Goal: Transaction & Acquisition: Subscribe to service/newsletter

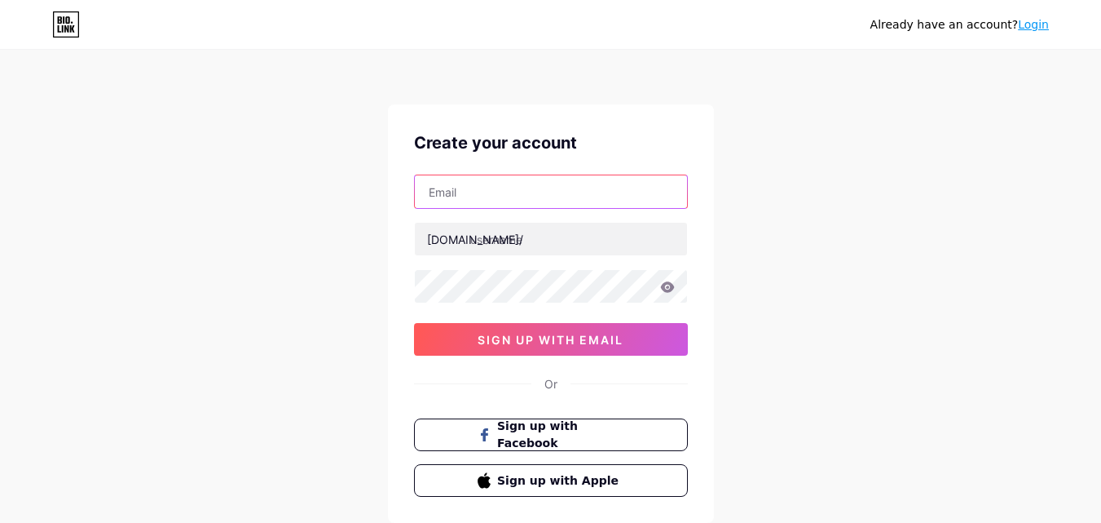
click at [476, 193] on input "text" at bounding box center [551, 191] width 272 height 33
paste input "[EMAIL_ADDRESS][DOMAIN_NAME]"
type input "[EMAIL_ADDRESS][DOMAIN_NAME]"
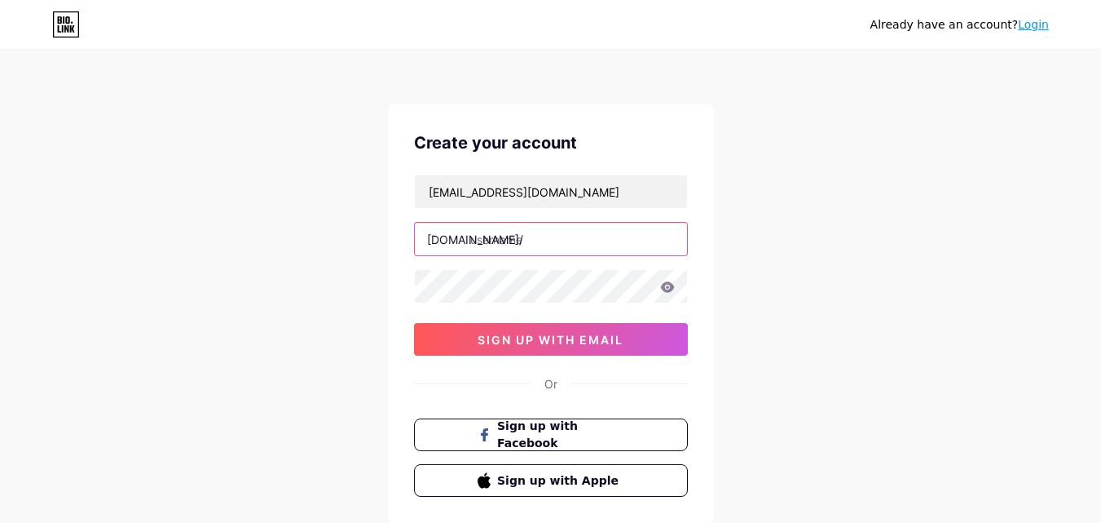
paste input "paversealdoctor"
type input "paversealdoctor"
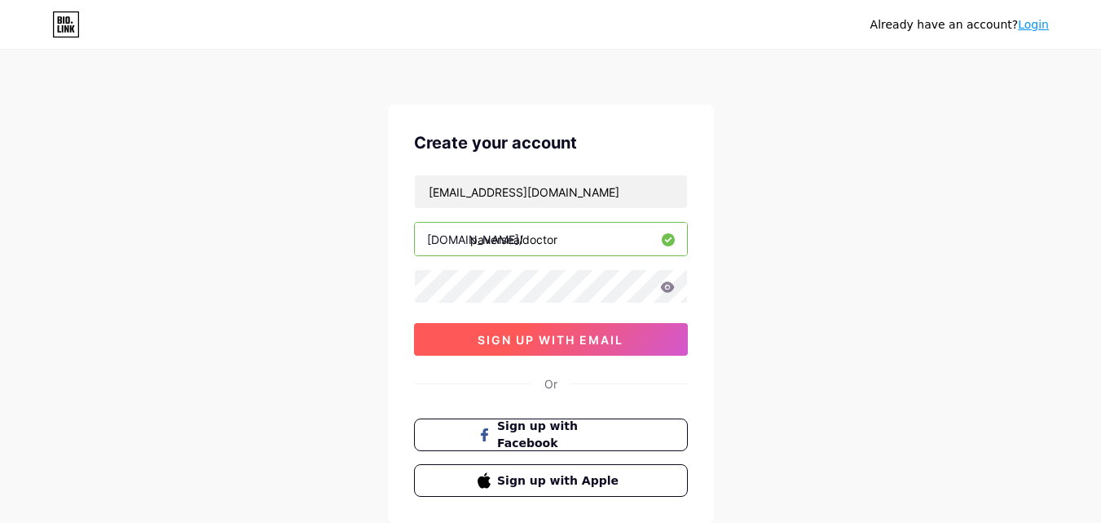
click at [501, 346] on button "sign up with email" at bounding box center [551, 339] width 274 height 33
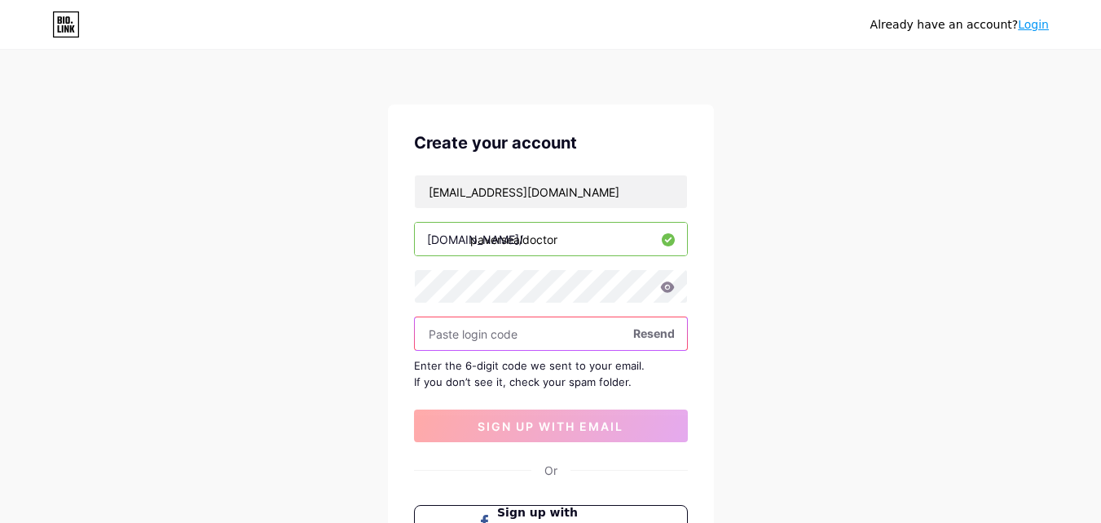
paste input "851548"
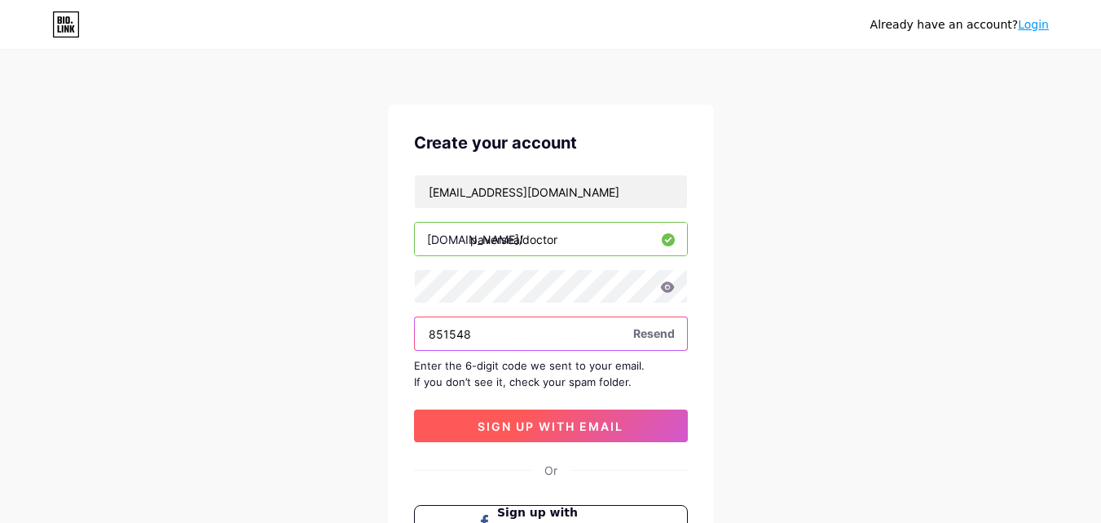
type input "851548"
click at [560, 419] on span "sign up with email" at bounding box center [551, 426] width 146 height 14
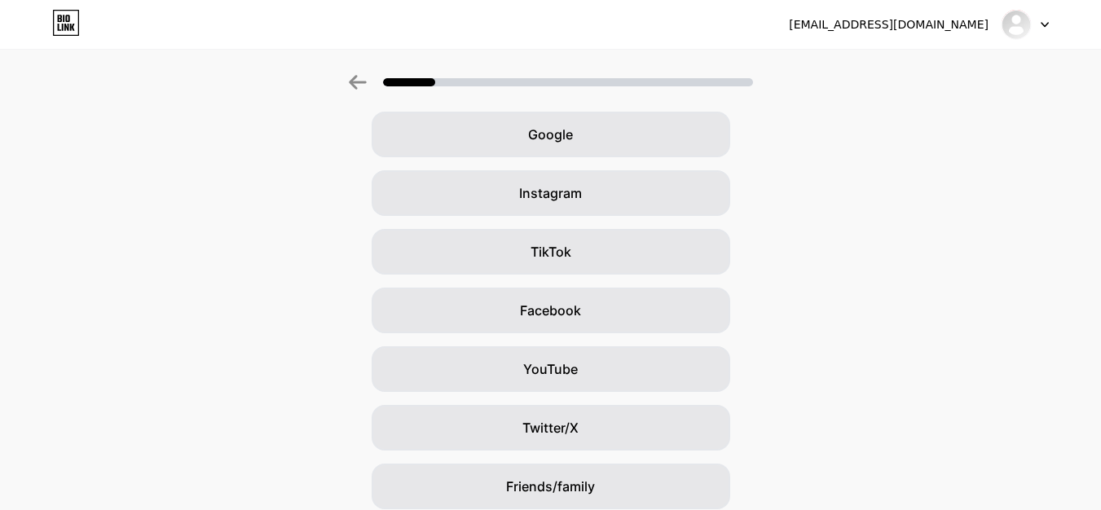
scroll to position [163, 0]
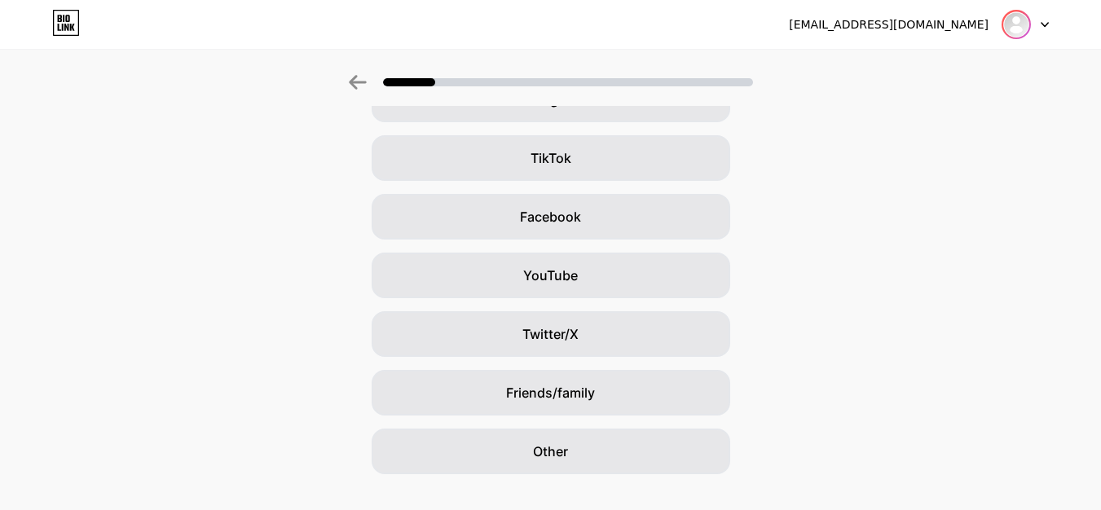
click at [1026, 26] on img at bounding box center [1016, 24] width 26 height 26
click at [1036, 20] on div at bounding box center [1025, 24] width 47 height 29
click at [1039, 20] on div at bounding box center [1025, 24] width 47 height 29
click at [1041, 23] on icon at bounding box center [1045, 25] width 8 height 6
click at [875, 27] on div "[EMAIL_ADDRESS][DOMAIN_NAME]" at bounding box center [889, 24] width 200 height 17
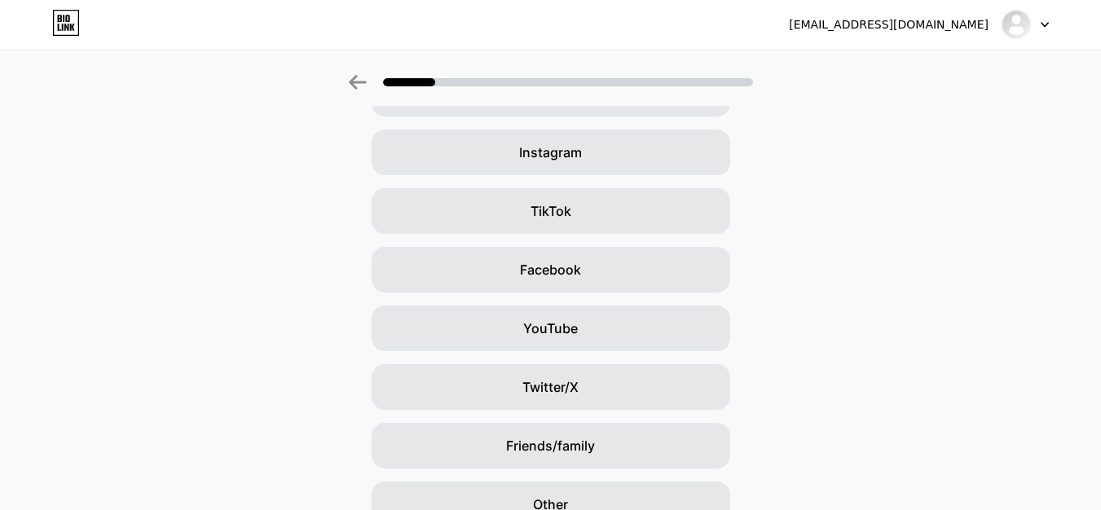
scroll to position [192, 0]
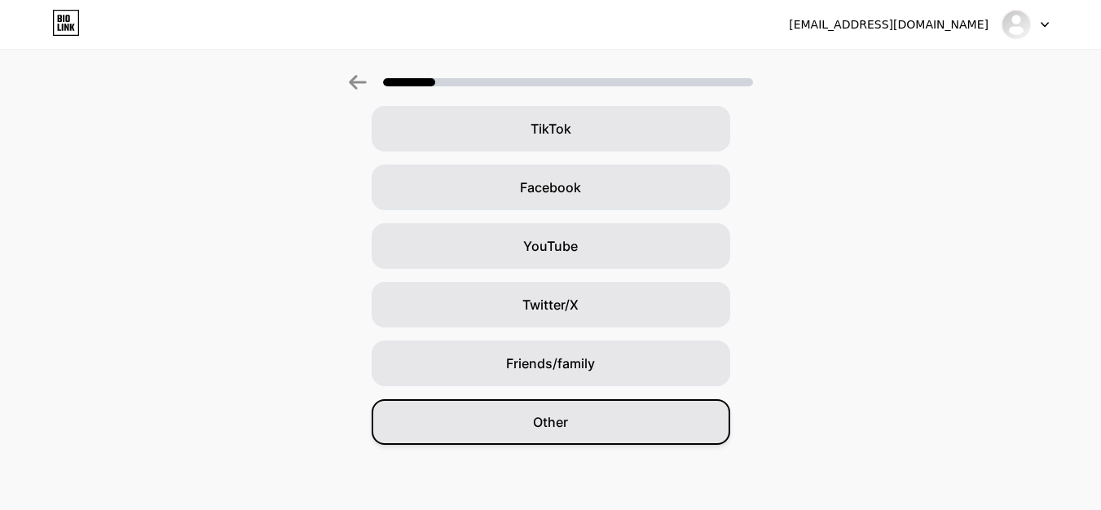
click at [620, 431] on div "Other" at bounding box center [551, 422] width 359 height 46
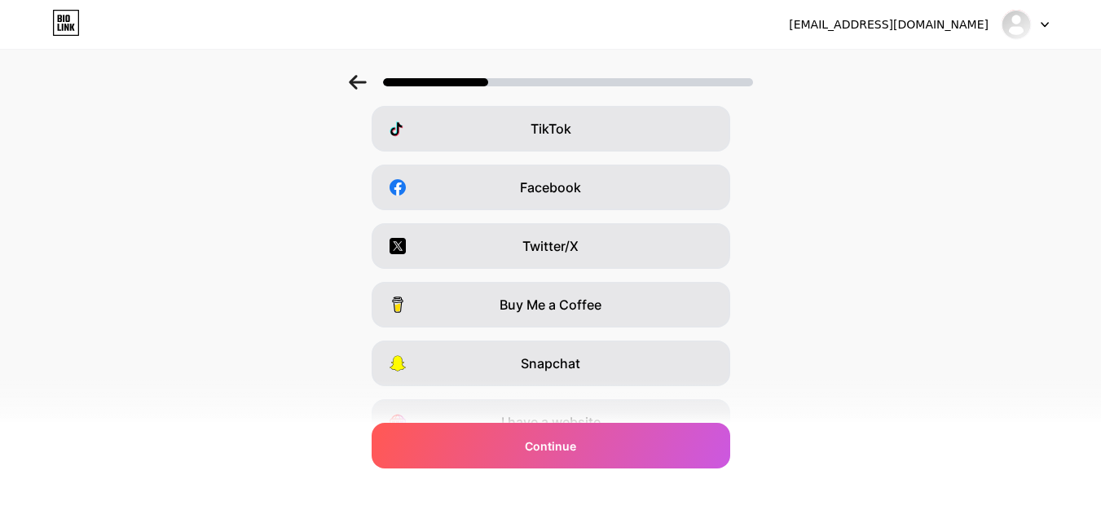
scroll to position [0, 0]
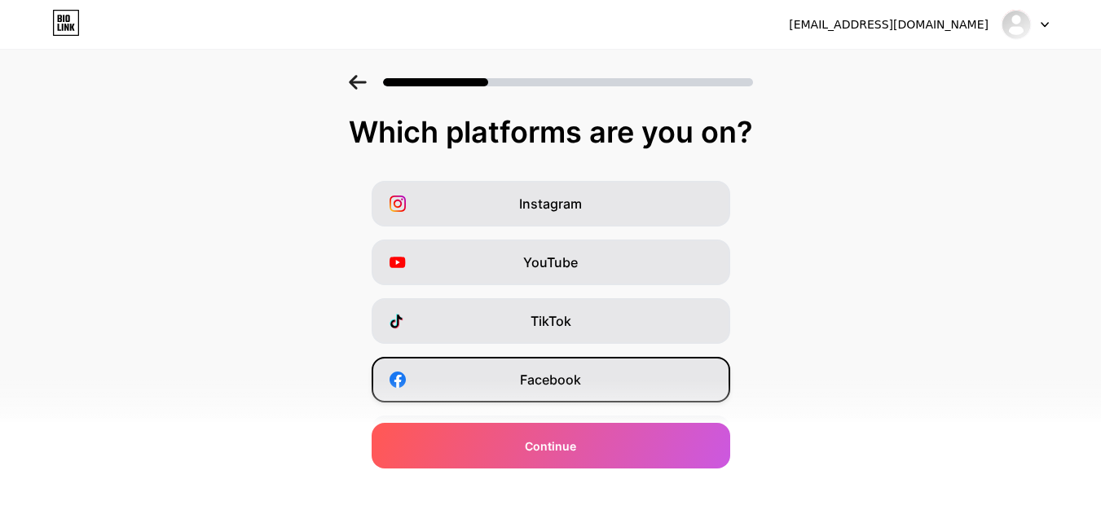
click at [574, 375] on span "Facebook" at bounding box center [550, 380] width 61 height 20
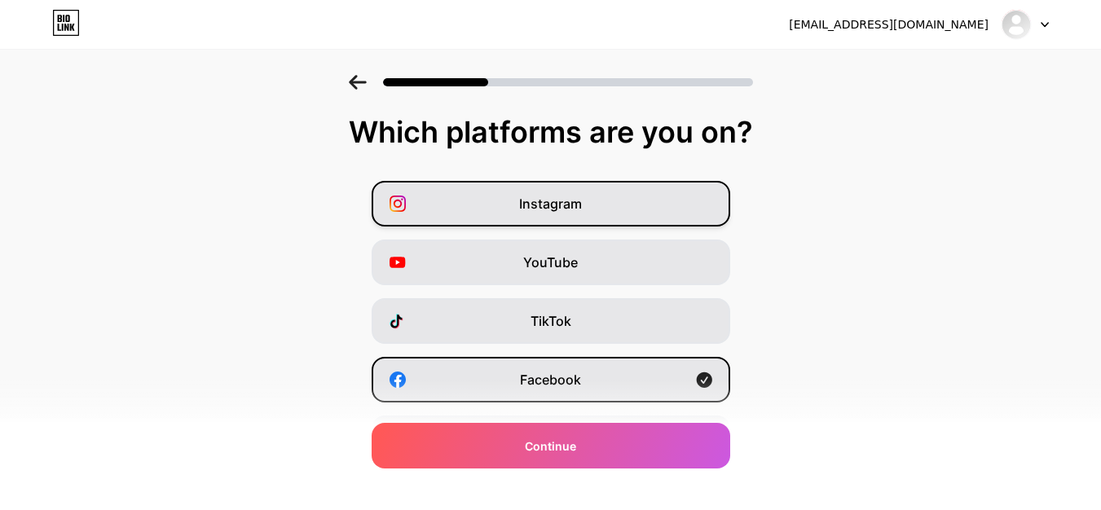
click at [584, 216] on div "Instagram" at bounding box center [551, 204] width 359 height 46
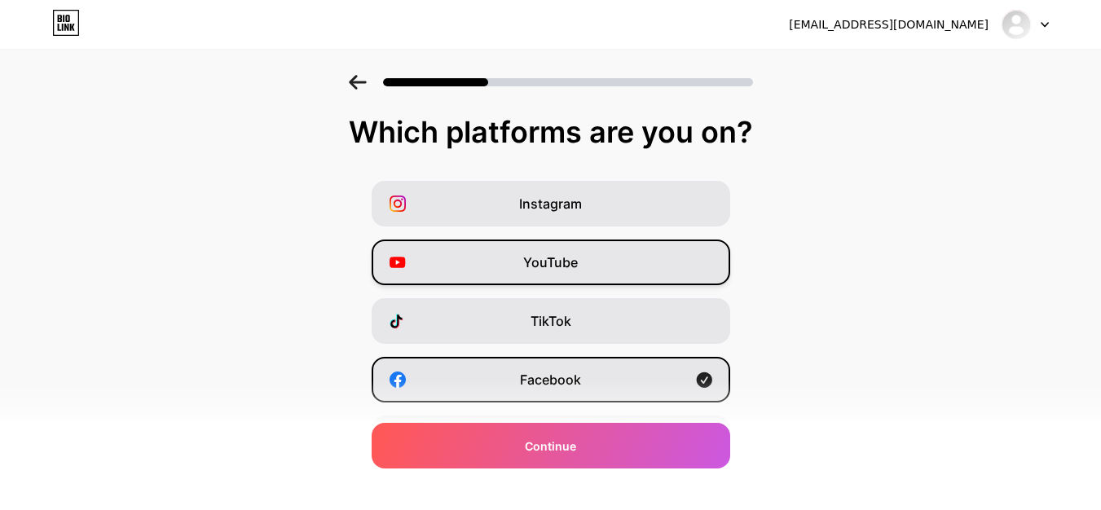
click at [588, 267] on div "YouTube" at bounding box center [551, 263] width 359 height 46
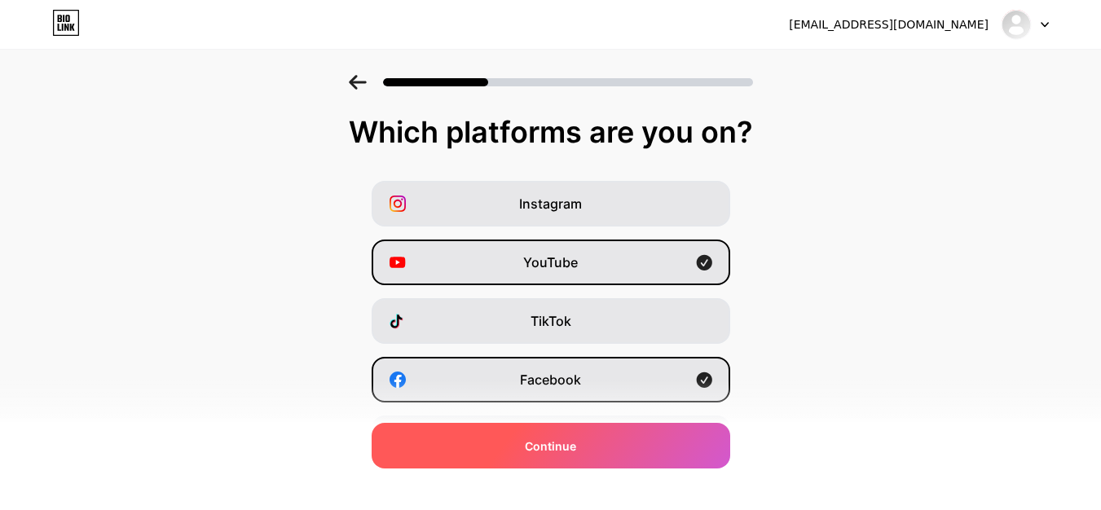
click at [589, 452] on div "Continue" at bounding box center [551, 446] width 359 height 46
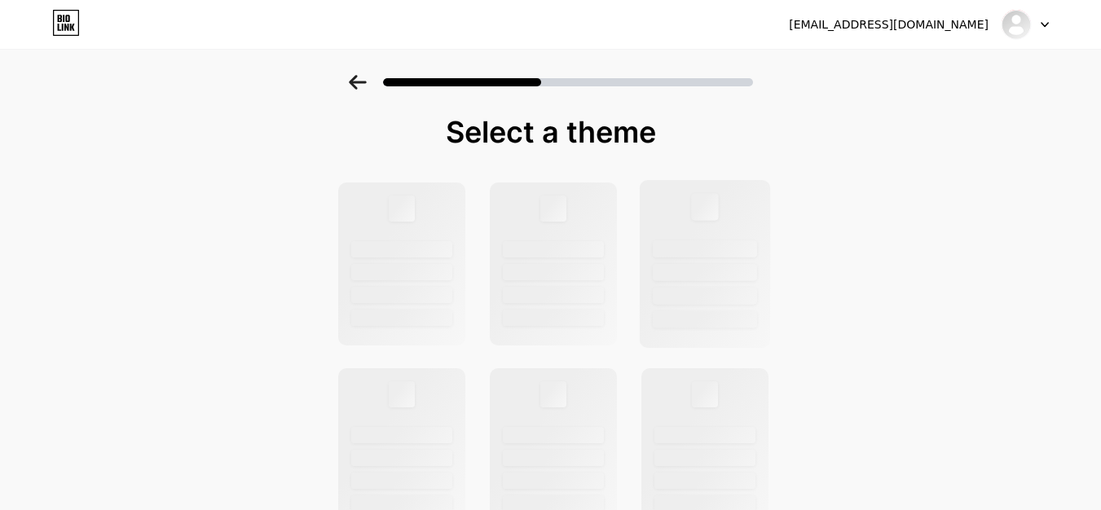
scroll to position [82, 0]
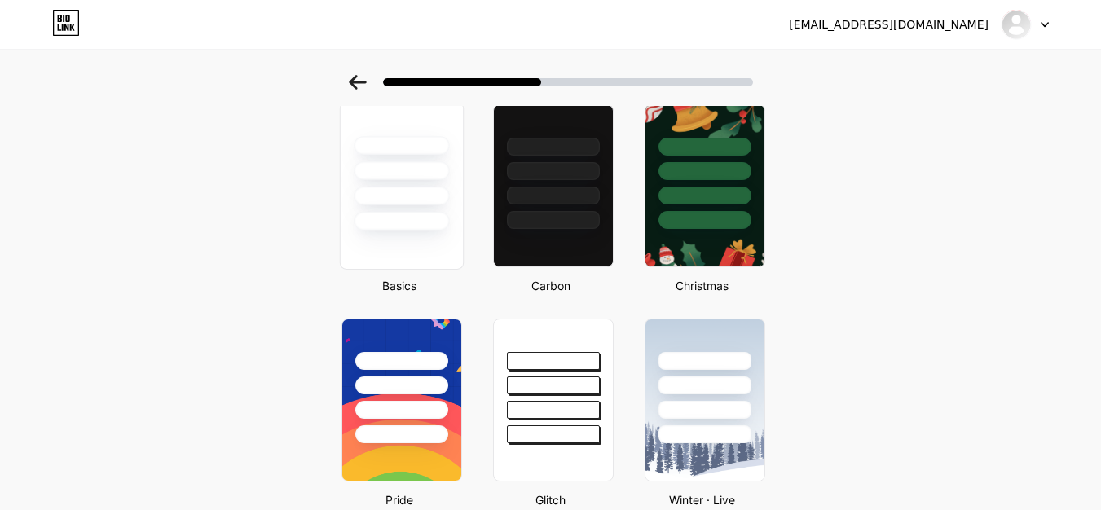
click at [396, 205] on div at bounding box center [401, 196] width 95 height 19
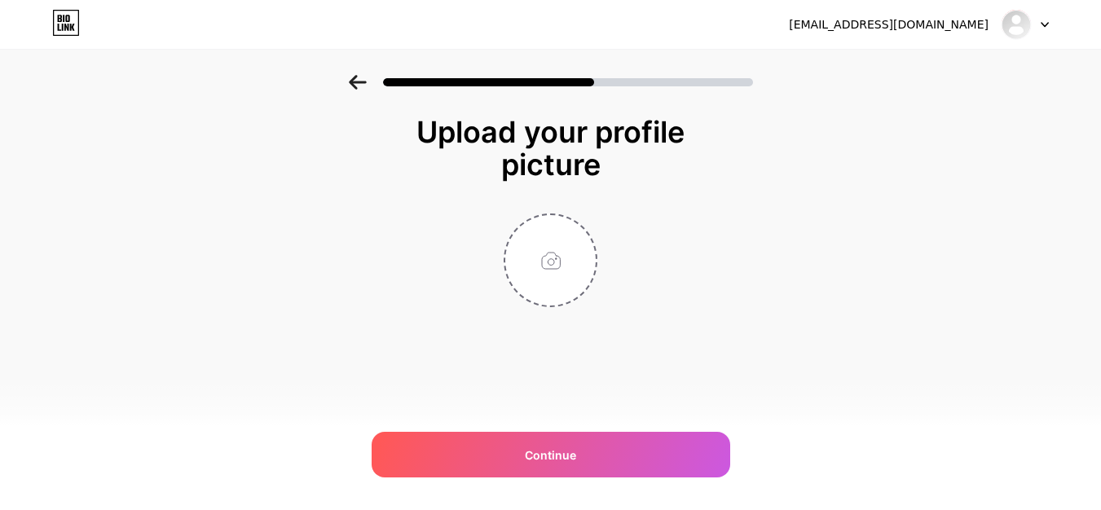
scroll to position [0, 0]
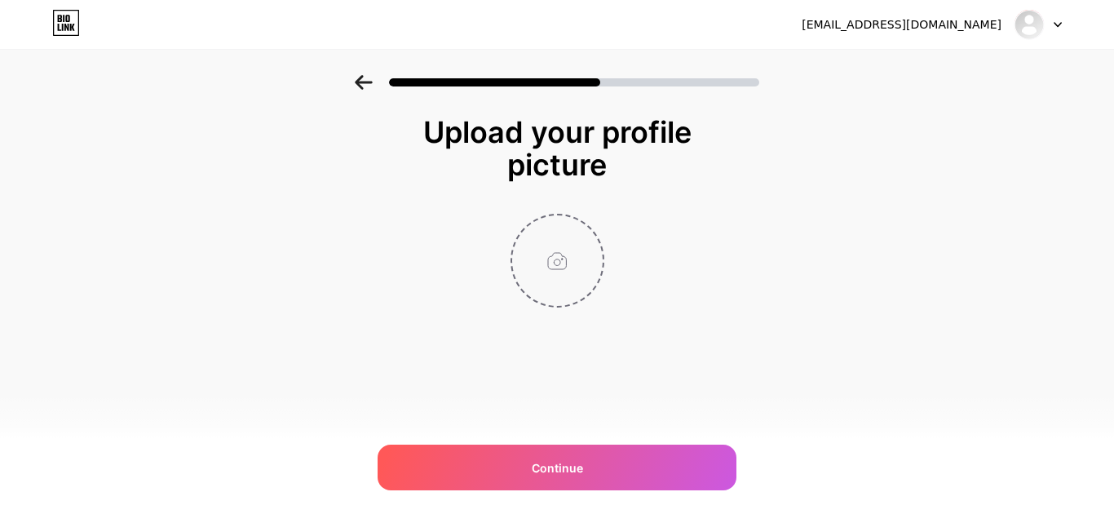
click at [568, 264] on input "file" at bounding box center [557, 260] width 90 height 90
type input "C:\fakepath\New Project (10).png"
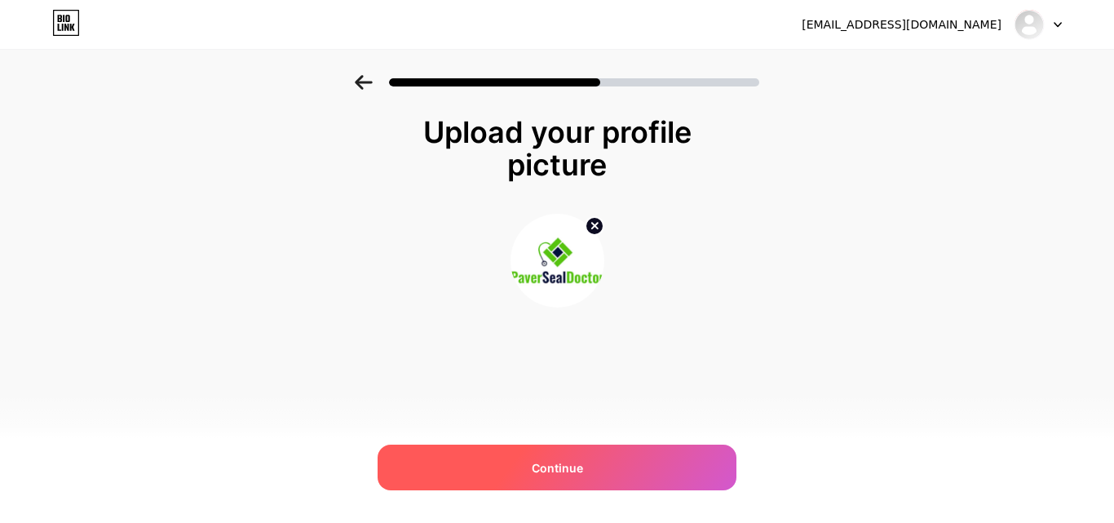
click at [602, 465] on div "Continue" at bounding box center [556, 467] width 359 height 46
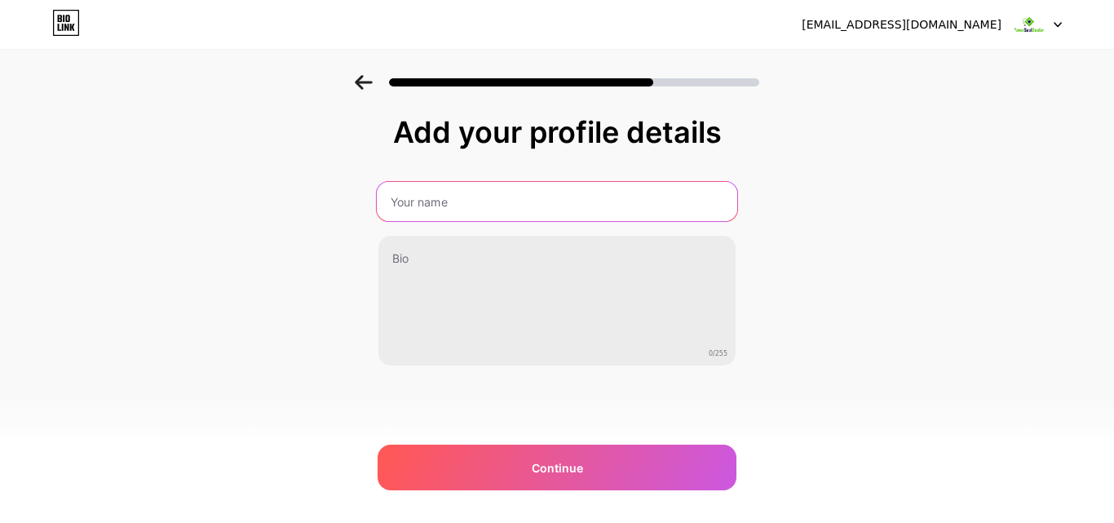
click at [512, 202] on input "text" at bounding box center [557, 201] width 360 height 39
paste input "Paver Cleaning | Paver Seal Doctor"
type input "Paver Cleaning | Paver Seal Doctor"
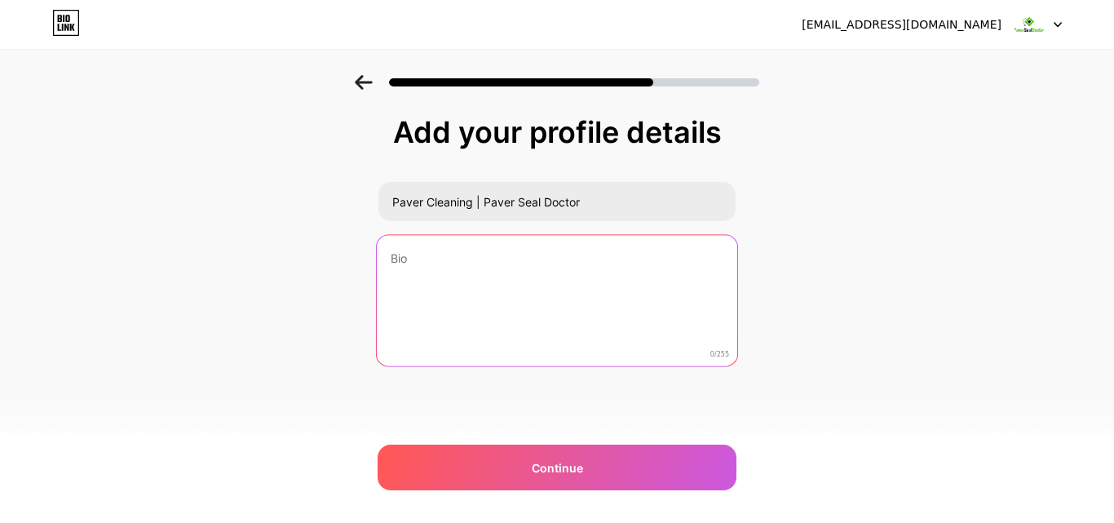
paste textarea "Paver Seal Doctor specializes in professional paver sealing, cleaning, and rest…"
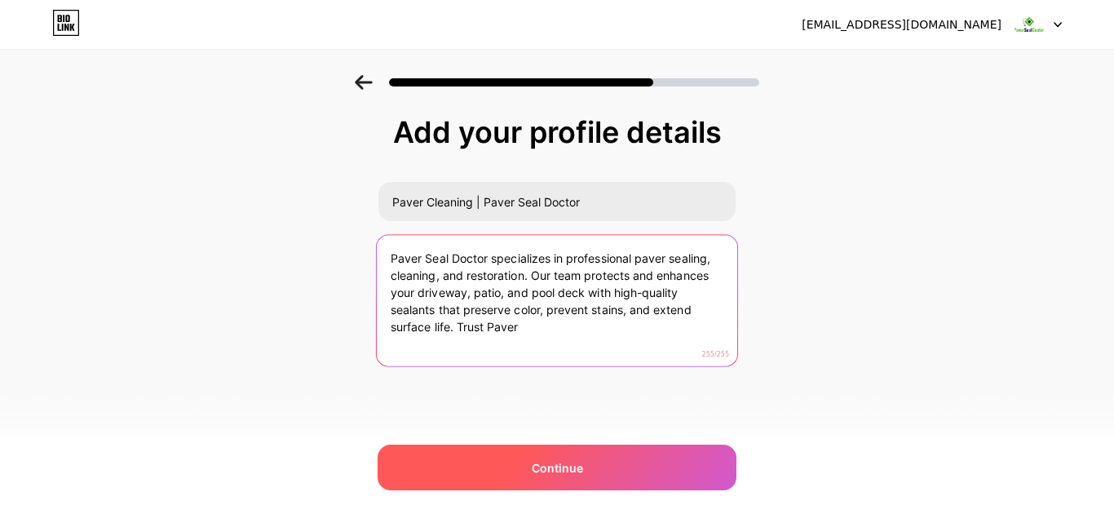
type textarea "Paver Seal Doctor specializes in professional paver sealing, cleaning, and rest…"
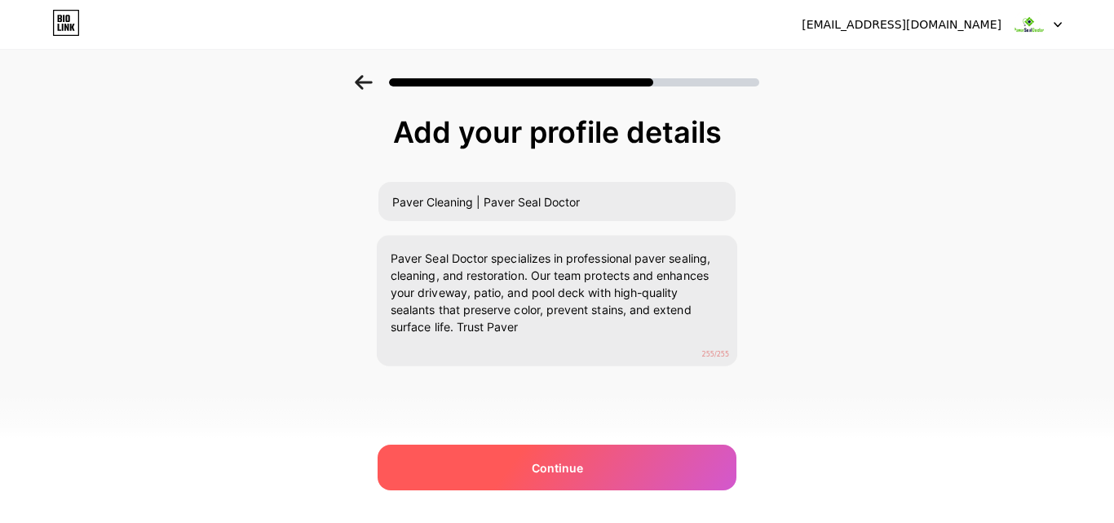
click at [554, 450] on div "Continue" at bounding box center [556, 467] width 359 height 46
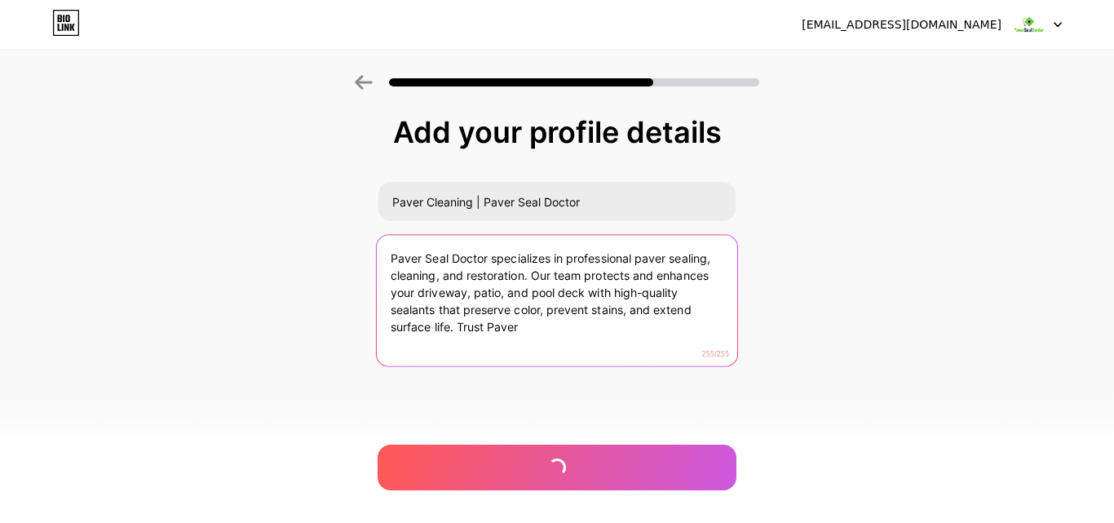
click at [554, 329] on textarea "Paver Seal Doctor specializes in professional paver sealing, cleaning, and rest…" at bounding box center [557, 301] width 360 height 133
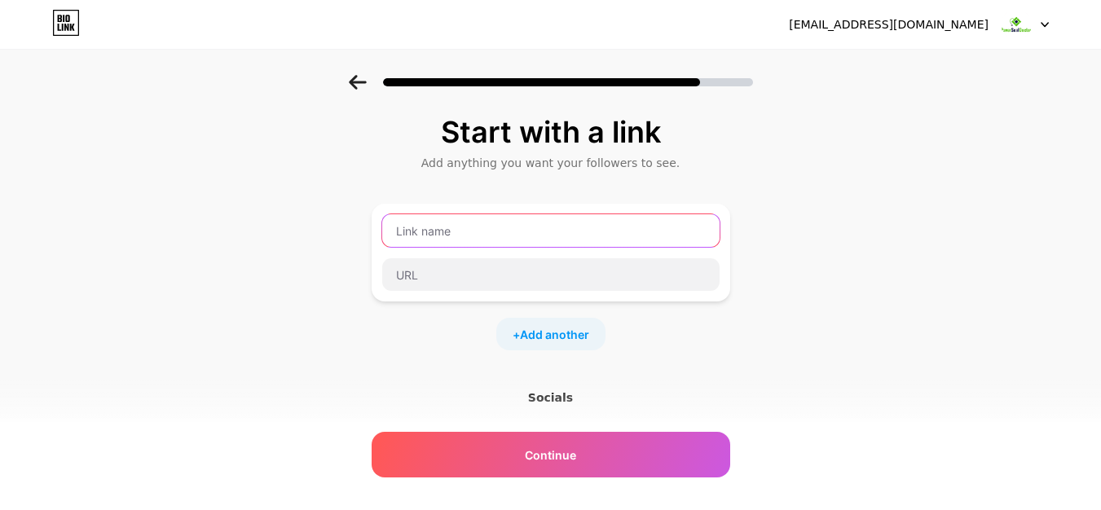
click at [491, 239] on input "text" at bounding box center [550, 230] width 337 height 33
type input "Facebook"
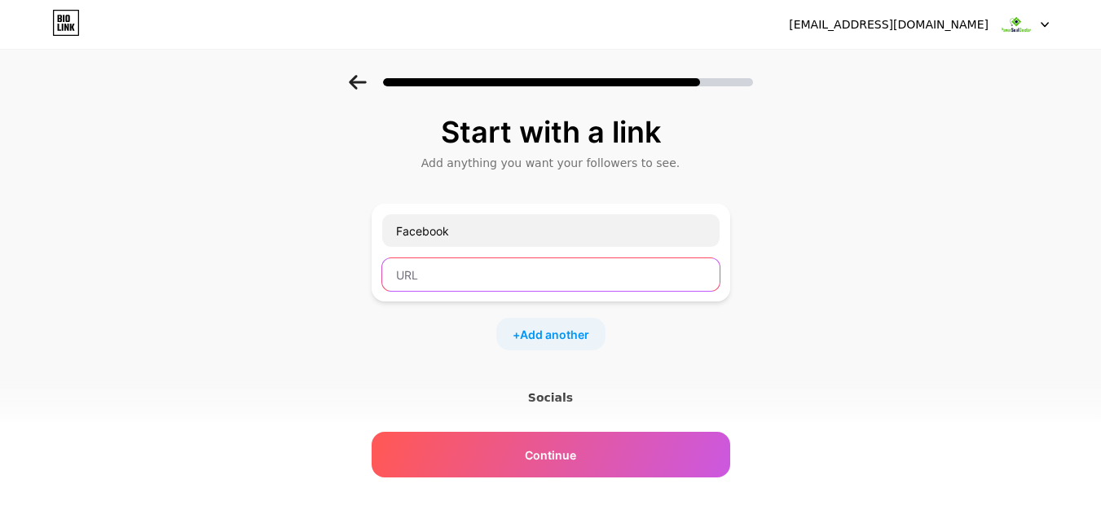
paste input "https://www.facebook.com/paversealdoctor/"
type input "https://www.facebook.com/paversealdoctor/"
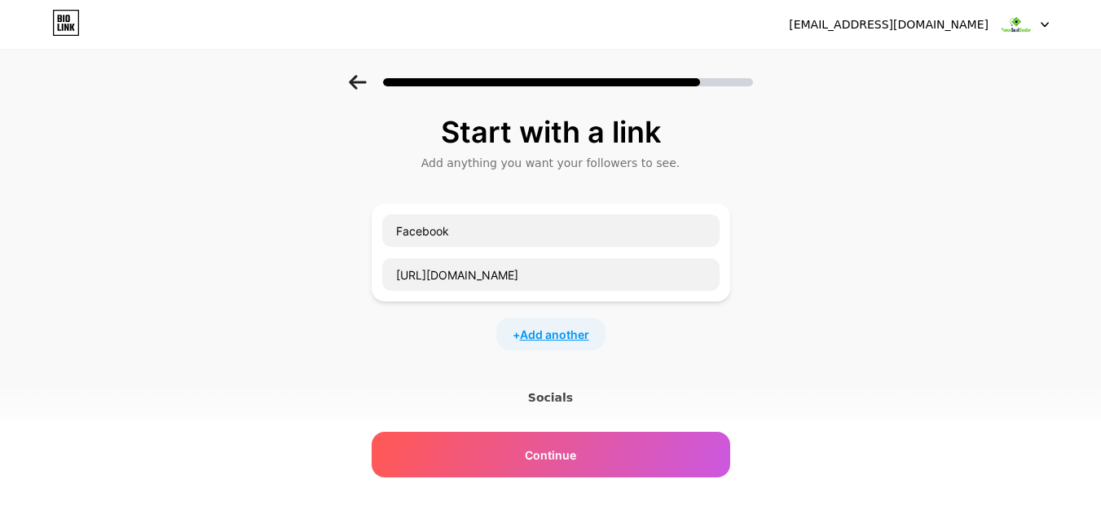
click at [562, 338] on span "Add another" at bounding box center [554, 334] width 69 height 17
click at [511, 351] on input "text" at bounding box center [550, 345] width 337 height 33
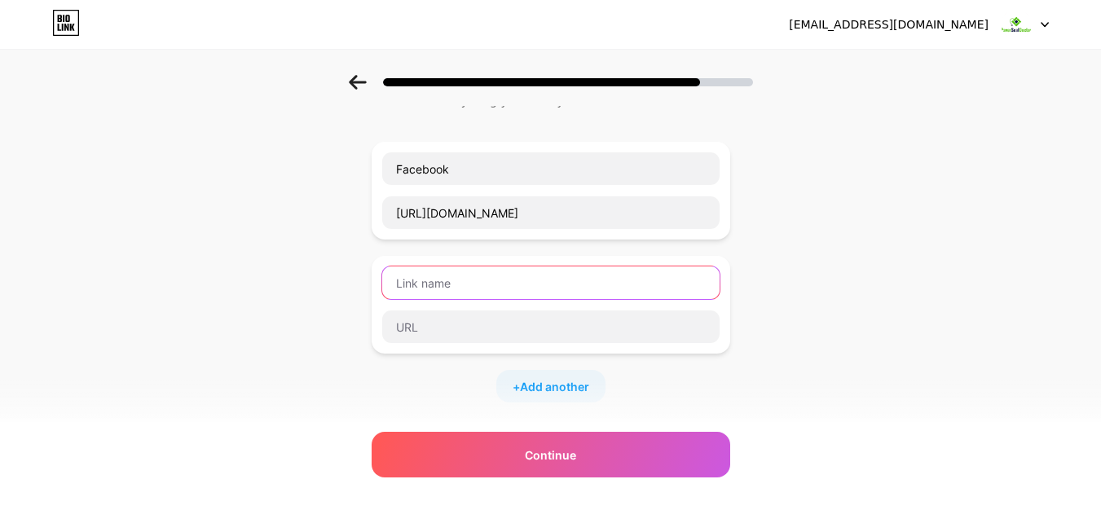
scroll to position [163, 0]
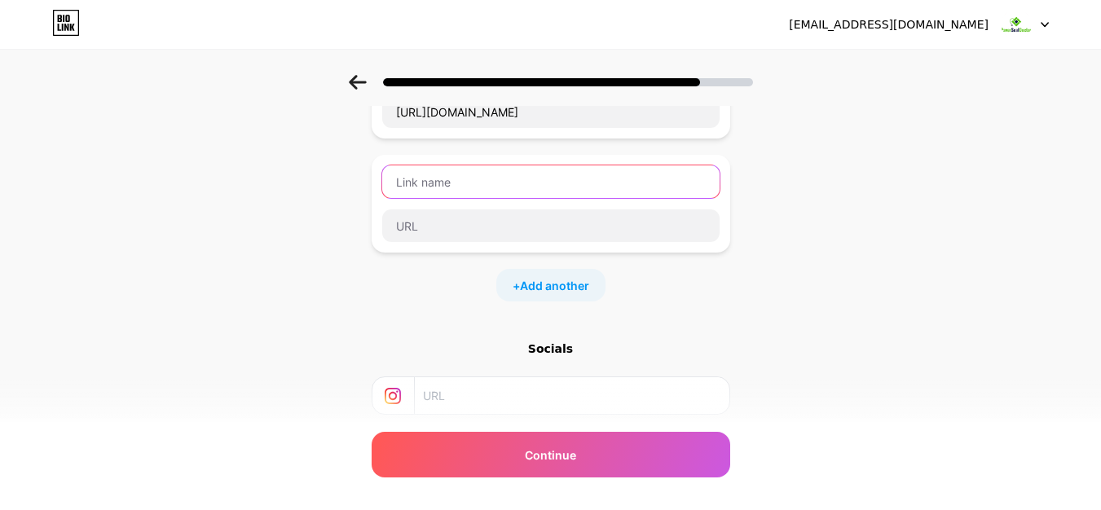
paste input "Pinterest"
type input "Pinterest"
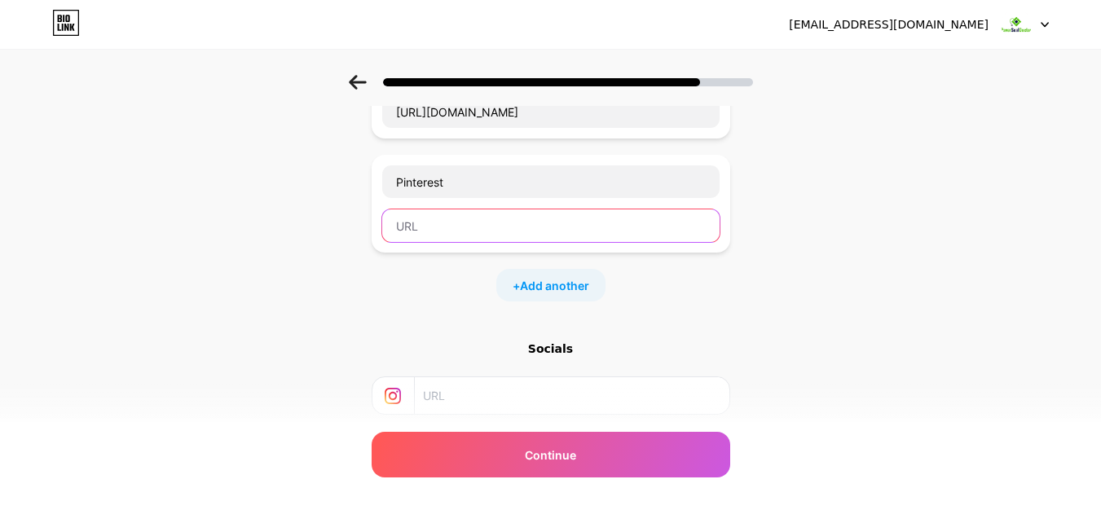
paste input "https://www.pinterest.com/paversealdoctorfl/"
type input "https://www.pinterest.com/paversealdoctorfl/"
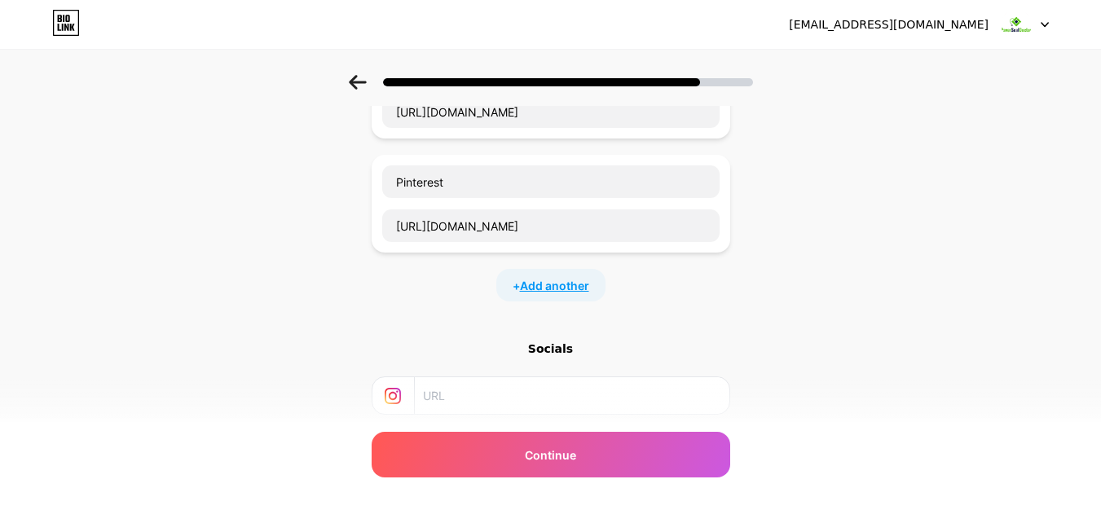
click at [560, 278] on span "Add another" at bounding box center [554, 285] width 69 height 17
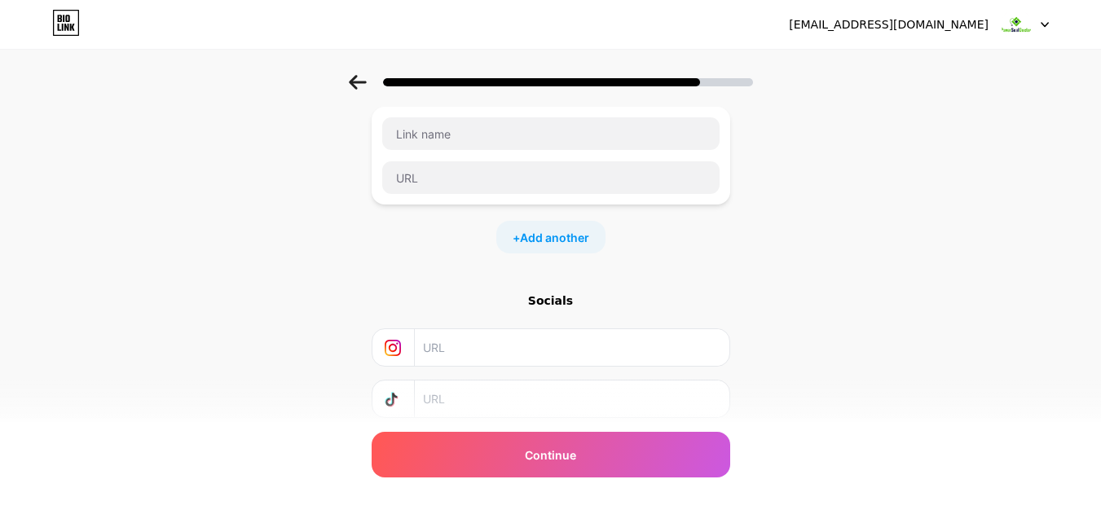
scroll to position [326, 0]
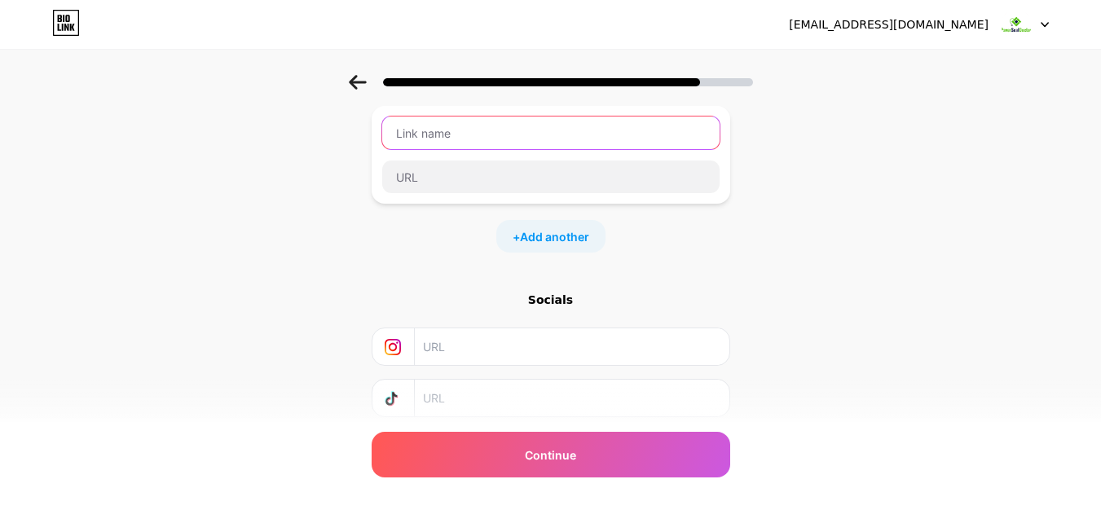
click at [451, 141] on input "text" at bounding box center [550, 133] width 337 height 33
paste input "Youtube"
type input "Youtube"
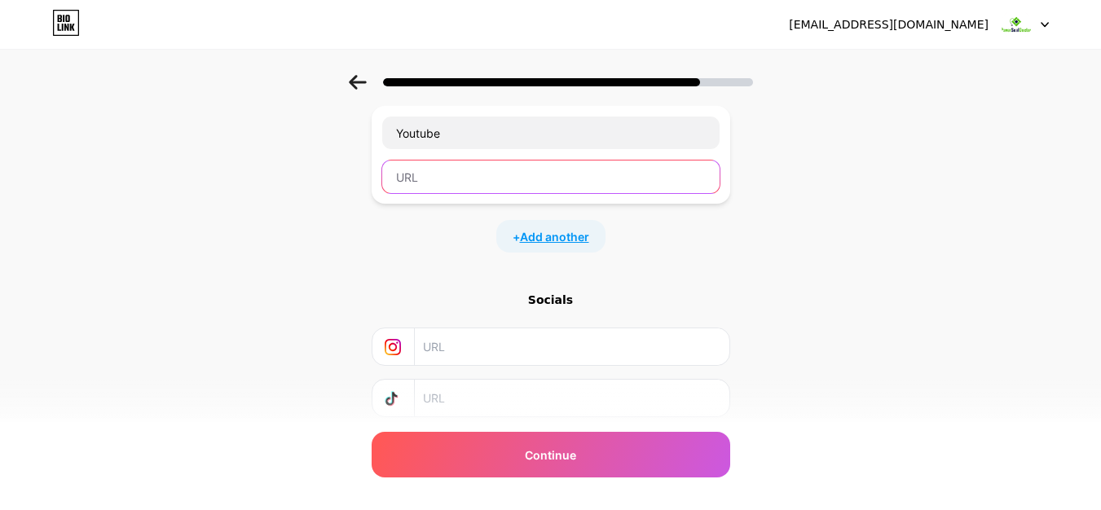
paste input "https://www.youtube.com/channel/UCceiHiYZ0iV1drQp2d8PFmQ"
type input "https://www.youtube.com/channel/UCceiHiYZ0iV1drQp2d8PFmQ"
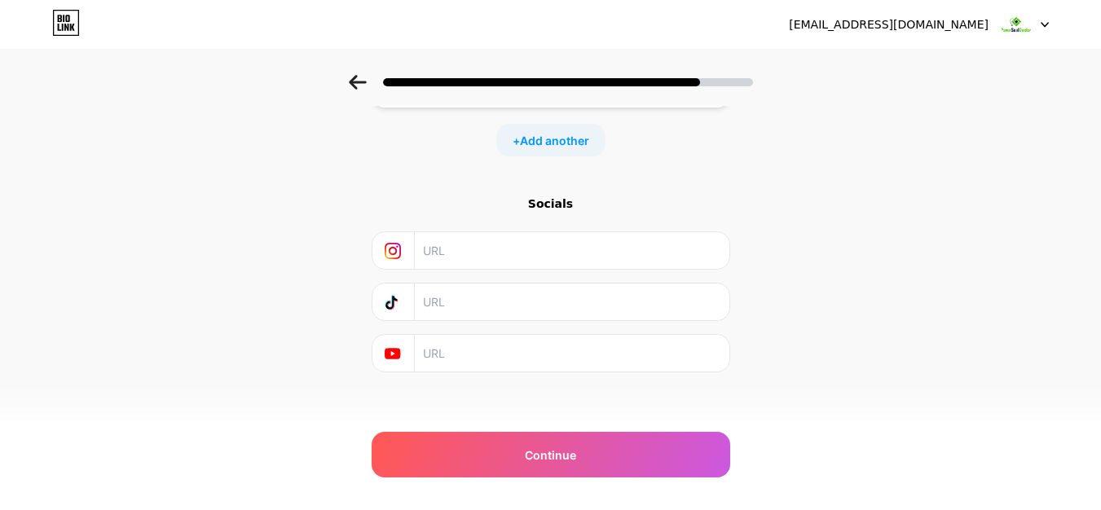
scroll to position [431, 0]
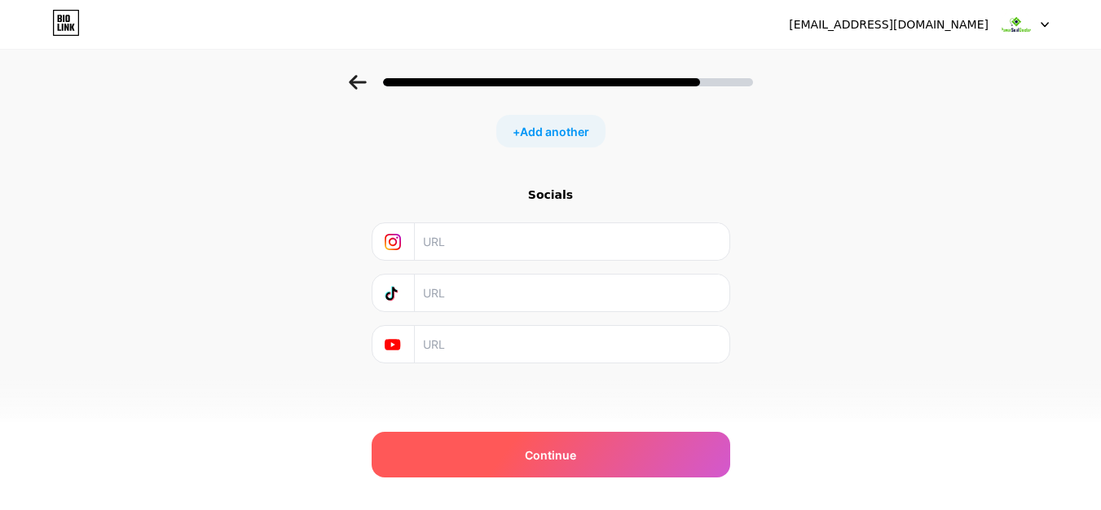
click at [520, 442] on div "Continue" at bounding box center [551, 455] width 359 height 46
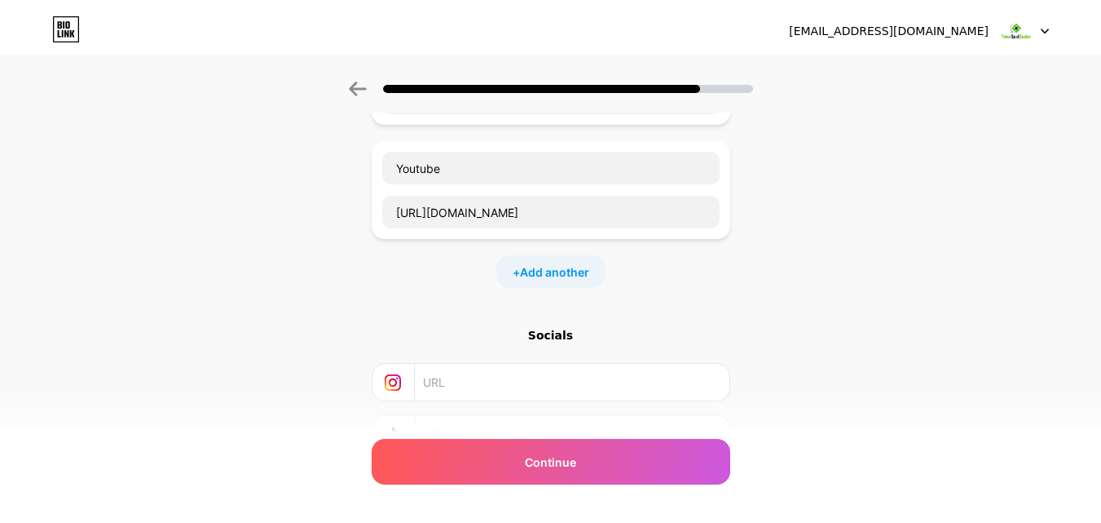
scroll to position [0, 0]
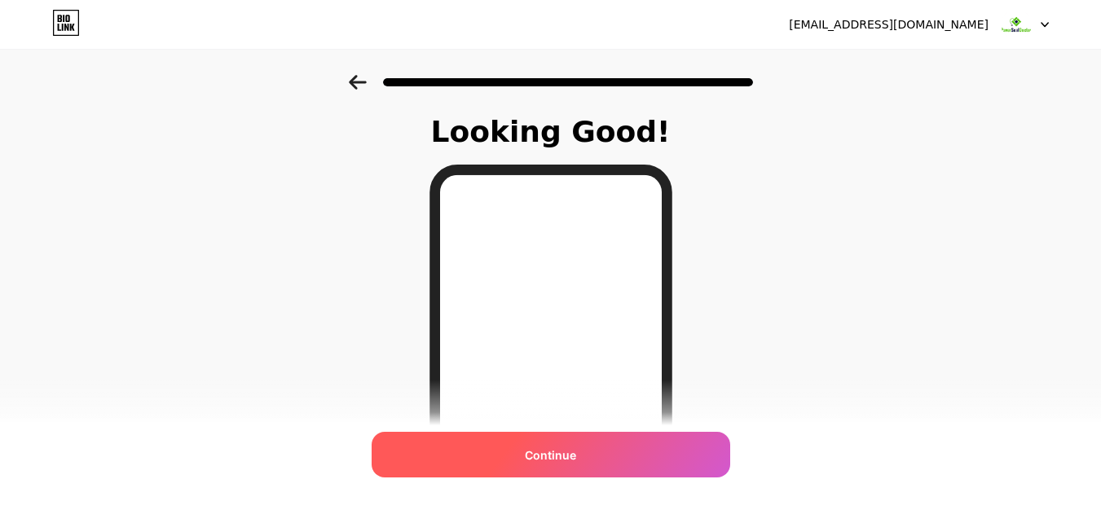
click at [611, 460] on div "Continue" at bounding box center [551, 455] width 359 height 46
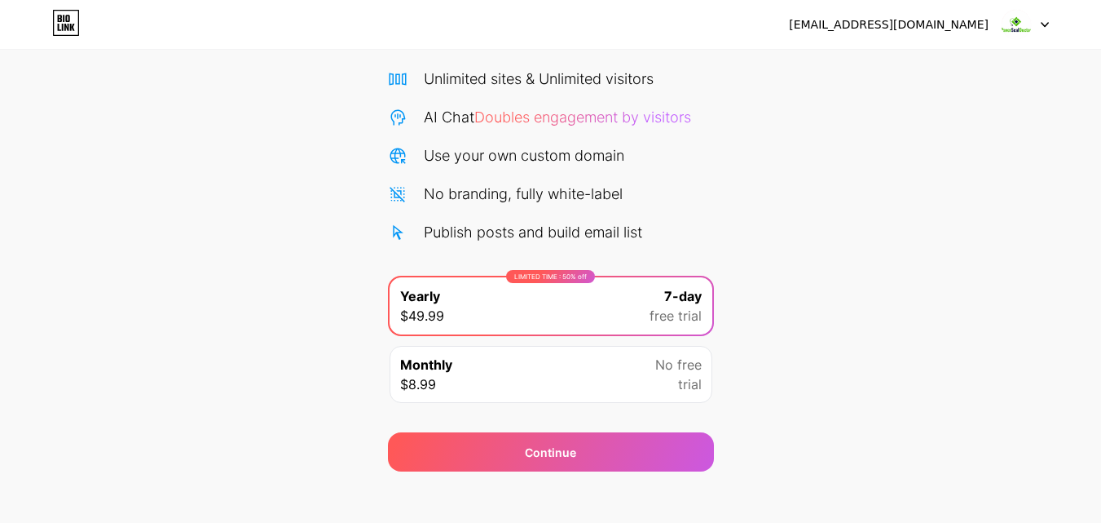
scroll to position [134, 0]
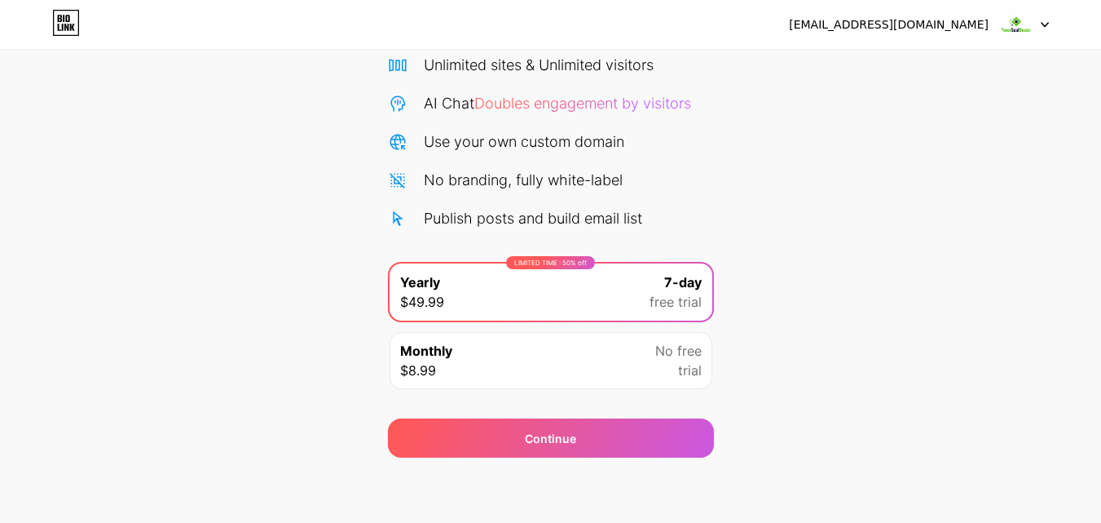
click at [1014, 24] on img at bounding box center [1016, 24] width 31 height 31
click at [897, 24] on div "[EMAIL_ADDRESS][DOMAIN_NAME]" at bounding box center [889, 24] width 200 height 17
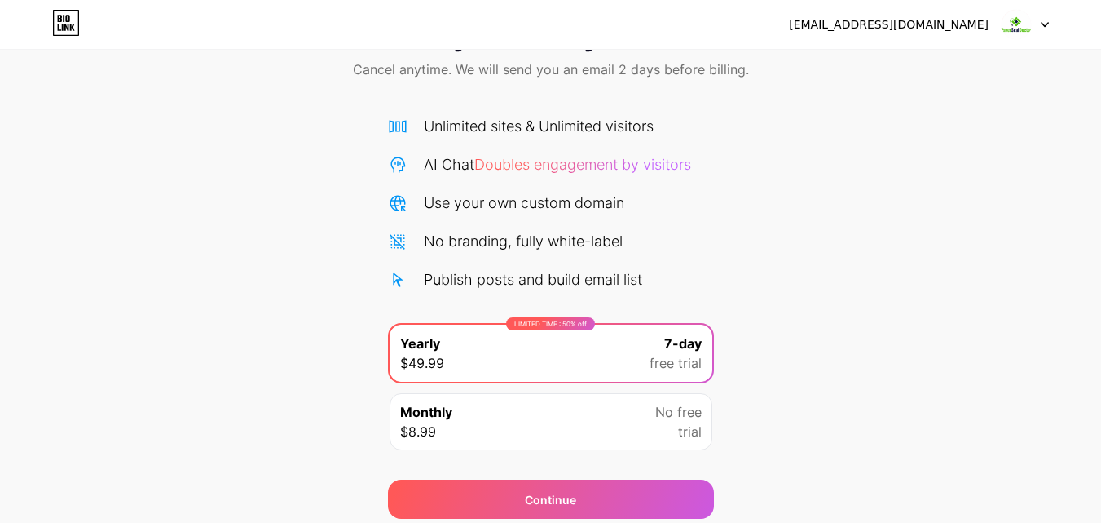
scroll to position [0, 0]
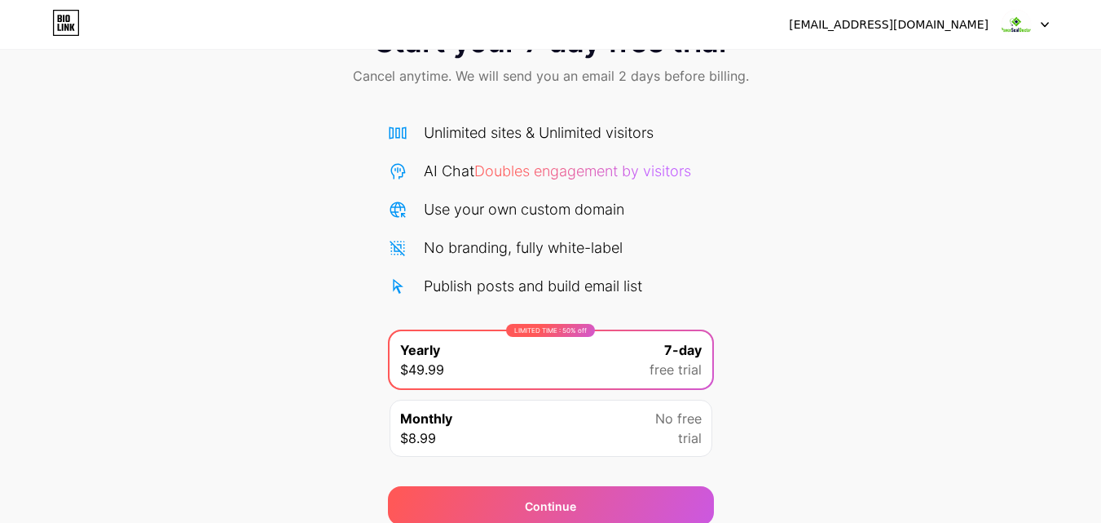
scroll to position [134, 0]
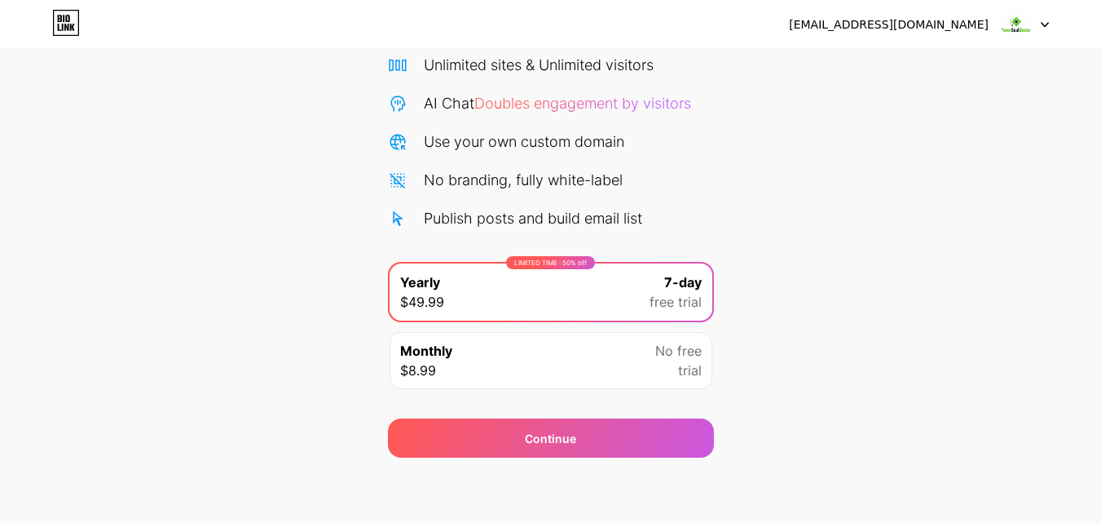
click at [630, 362] on div "Monthly $8.99 No free trial" at bounding box center [551, 360] width 323 height 57
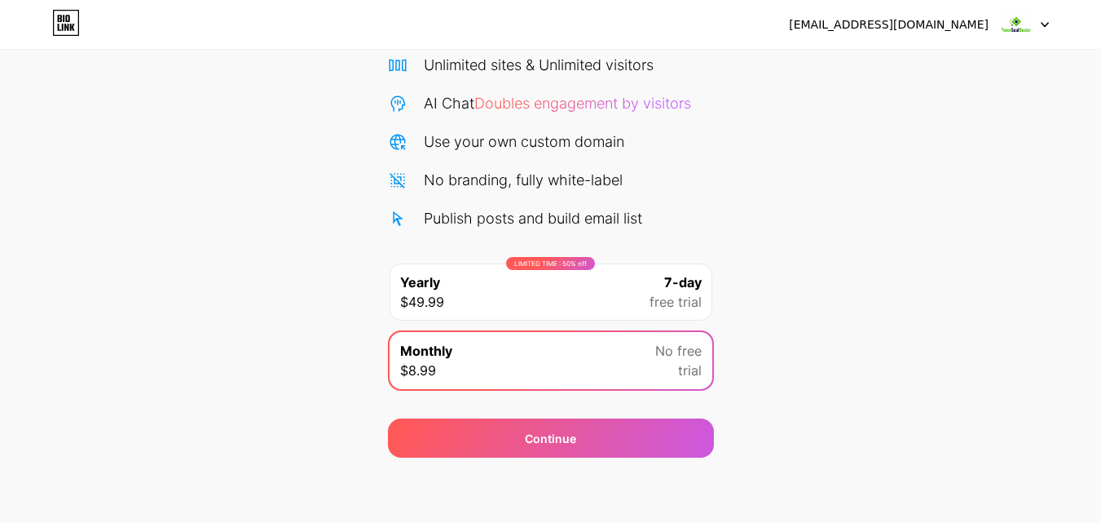
click at [628, 292] on div "LIMITED TIME : 50% off Yearly $49.99 7-day free trial" at bounding box center [551, 291] width 323 height 57
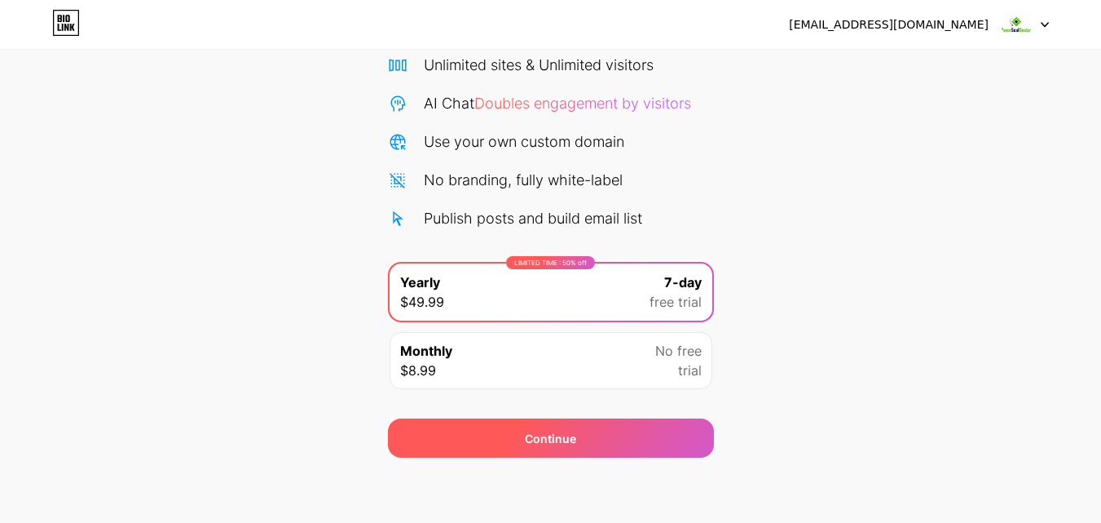
click at [616, 429] on div "Continue" at bounding box center [551, 437] width 326 height 39
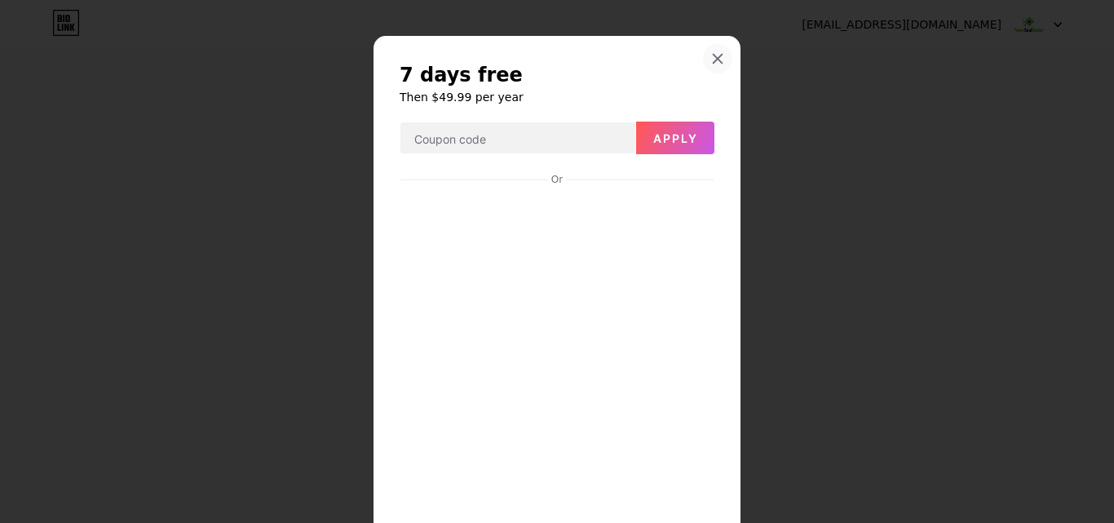
click at [712, 54] on icon at bounding box center [717, 58] width 13 height 13
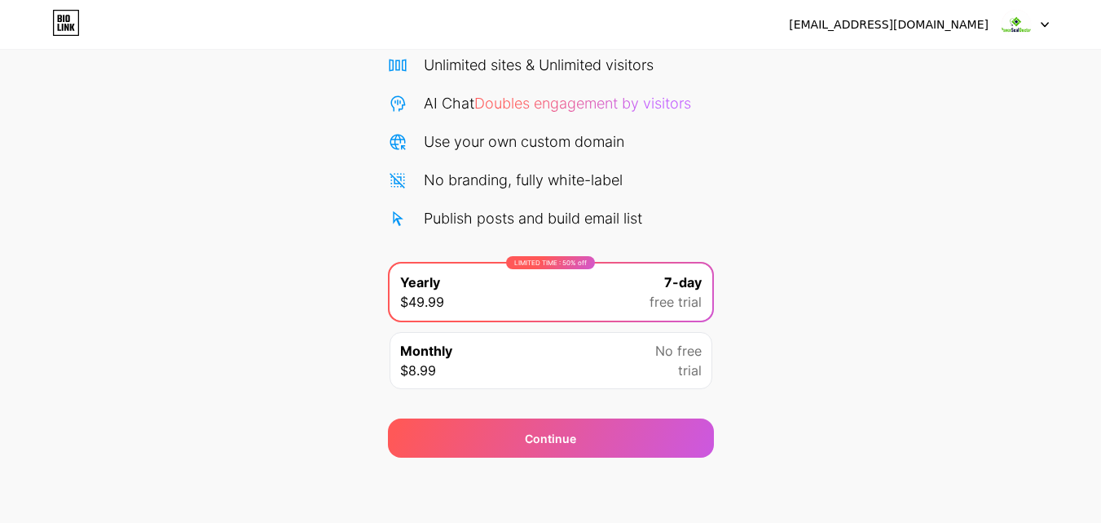
click at [969, 24] on div "[EMAIL_ADDRESS][DOMAIN_NAME]" at bounding box center [889, 24] width 200 height 17
click at [881, 21] on div "[EMAIL_ADDRESS][DOMAIN_NAME]" at bounding box center [889, 24] width 200 height 17
click at [1055, 21] on div "paversealdoctor01@outlook.com Logout" at bounding box center [550, 24] width 1101 height 29
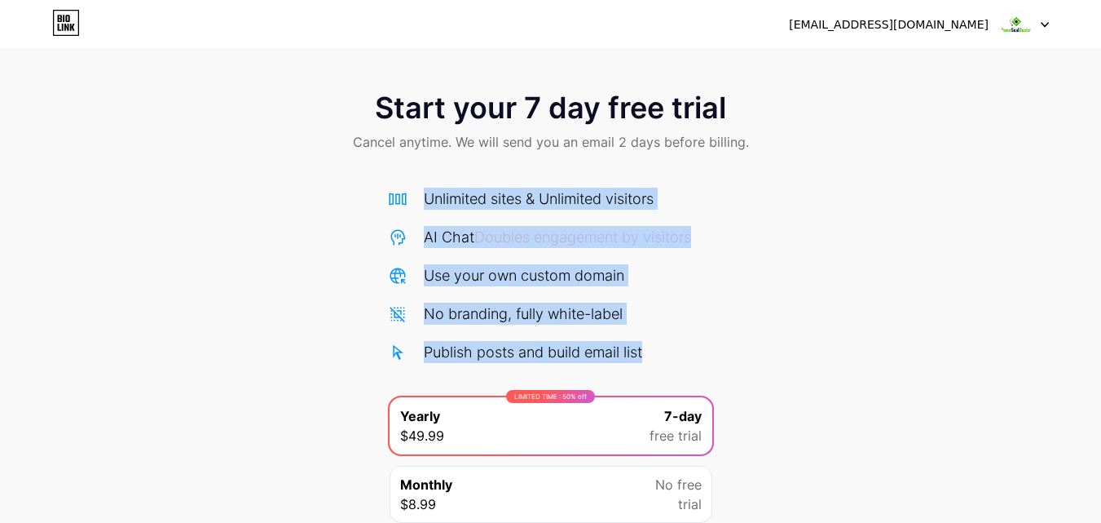
drag, startPoint x: 430, startPoint y: 196, endPoint x: 833, endPoint y: 358, distance: 434.9
click at [833, 358] on div "Start your 7 day free trial Cancel anytime. We will send you an email 2 days be…" at bounding box center [550, 333] width 1101 height 516
click at [704, 311] on div "No branding, fully white-label" at bounding box center [551, 313] width 326 height 22
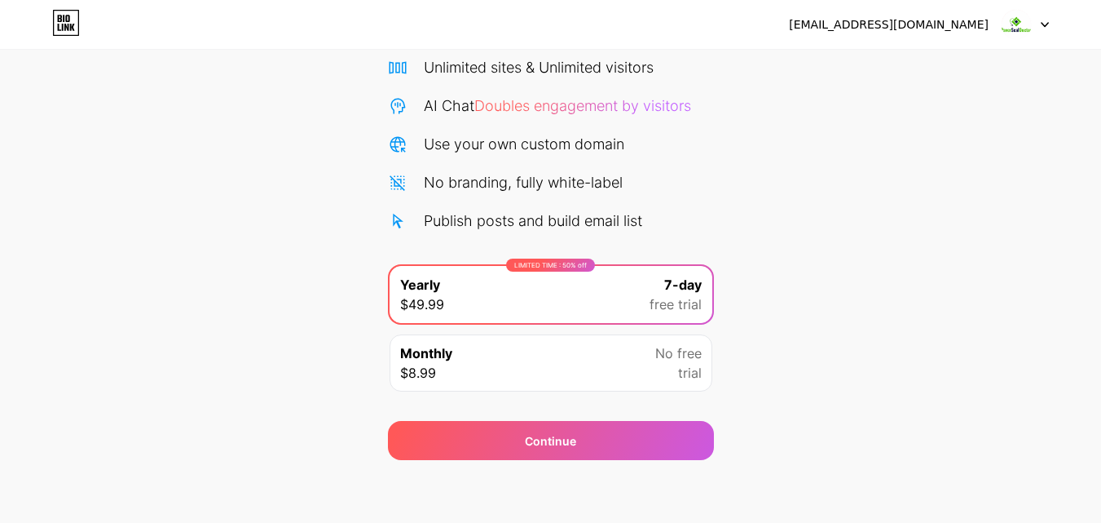
scroll to position [134, 0]
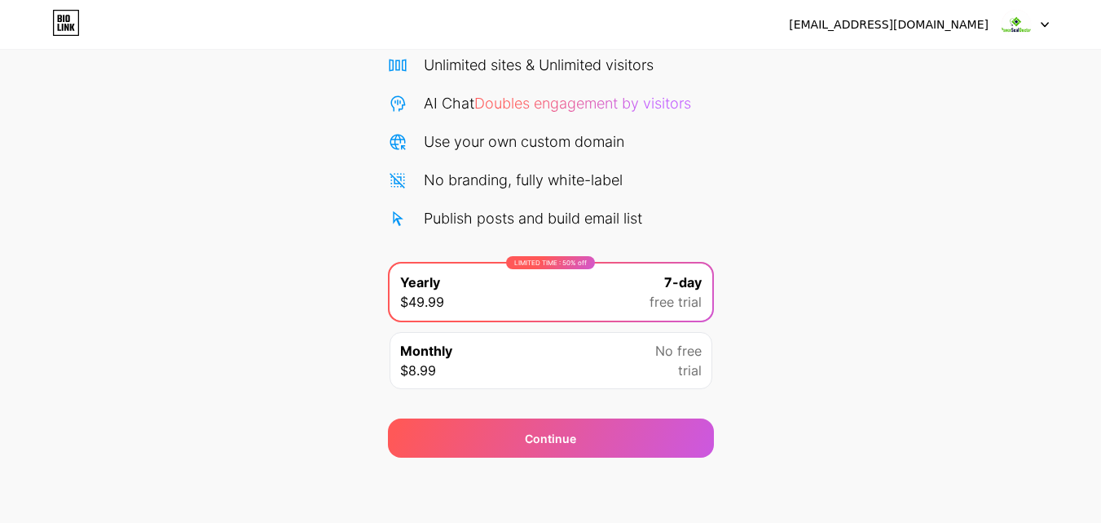
click at [1043, 25] on icon at bounding box center [1045, 25] width 8 height 6
click at [967, 72] on li "Logout" at bounding box center [947, 67] width 202 height 44
